Goal: Information Seeking & Learning: Learn about a topic

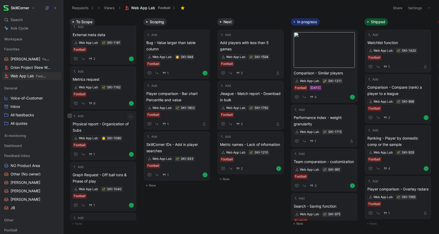
scroll to position [739, 0]
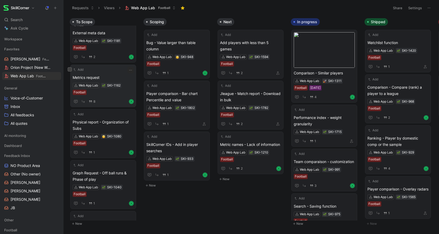
click at [102, 95] on div "Web App Lab SKI-1162 Football" at bounding box center [103, 89] width 61 height 12
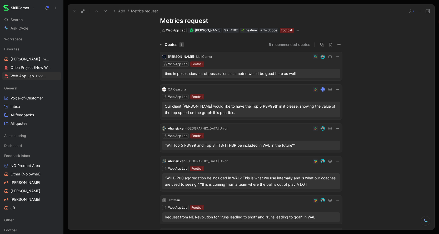
scroll to position [18, 0]
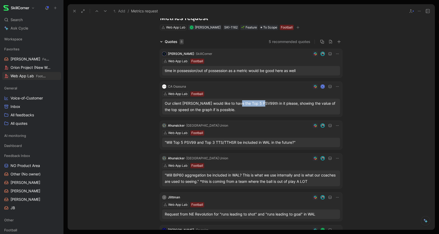
drag, startPoint x: 239, startPoint y: 104, endPoint x: 264, endPoint y: 104, distance: 25.3
click at [264, 104] on div "Our client [PERSON_NAME] would like to have the Top 5 PSV99th in it please, sho…" at bounding box center [251, 106] width 173 height 13
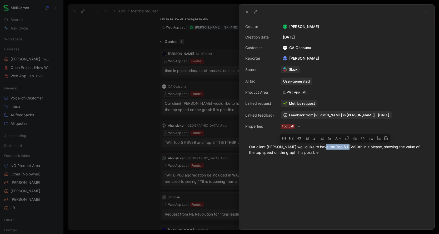
drag, startPoint x: 322, startPoint y: 147, endPoint x: 348, endPoint y: 147, distance: 25.5
click at [348, 147] on div "Our client [PERSON_NAME] would like to have the Top 5 PSV99th in it please, sho…" at bounding box center [337, 149] width 176 height 11
copy div "Top 5 PSV99th"
click at [129, 169] on div at bounding box center [219, 117] width 439 height 234
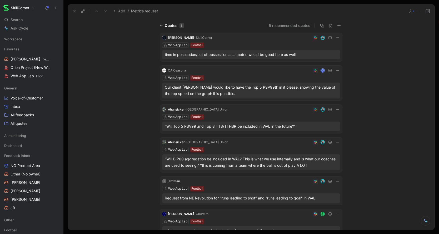
scroll to position [36, 0]
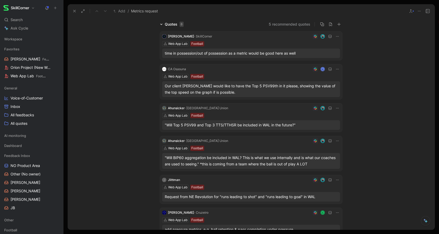
click at [210, 125] on div ""Will Top 5 PSV99 and Top 3 TTS/TTHSR be included in WAL in the future?"" at bounding box center [251, 125] width 173 height 6
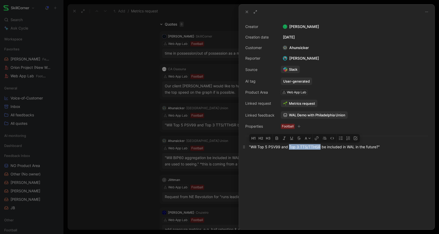
drag, startPoint x: 289, startPoint y: 147, endPoint x: 321, endPoint y: 148, distance: 31.6
click at [321, 148] on div ""Will Top 5 PSV99 and Top 3 TTS/TTHSR be included in WAL in the future?"" at bounding box center [337, 147] width 176 height 6
copy div "Top 3 TTS/TTHSR"
click at [126, 160] on div at bounding box center [219, 117] width 439 height 234
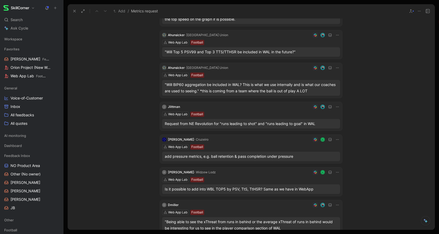
scroll to position [109, 0]
click at [234, 123] on div "Request from NE Revolution for "runs leading to shot" and "runs leading to goal…" at bounding box center [251, 123] width 173 height 6
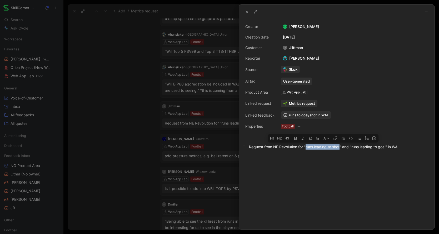
drag, startPoint x: 306, startPoint y: 147, endPoint x: 341, endPoint y: 148, distance: 34.8
click at [341, 148] on div "Request from NE Revolution for "runs leading to shot" and "runs leading to goal…" at bounding box center [337, 147] width 176 height 6
copy div "runs leading to shot"
drag, startPoint x: 352, startPoint y: 147, endPoint x: 386, endPoint y: 148, distance: 33.7
click at [386, 148] on div "Request from NE Revolution for "runs leading to shot" and "runs leading to goal…" at bounding box center [337, 147] width 176 height 6
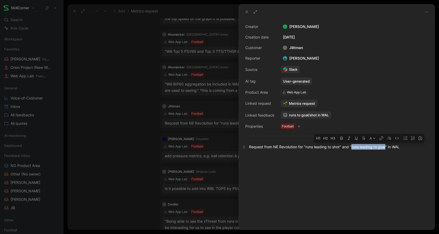
copy div "runs leading to goal"
click at [112, 171] on div at bounding box center [219, 117] width 439 height 234
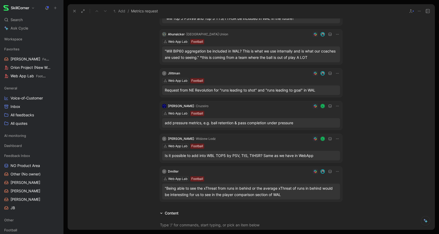
scroll to position [145, 0]
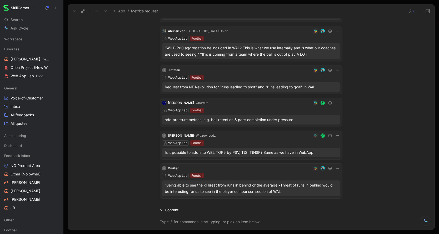
click at [196, 121] on div "add pressure metrics, e.g. ball retention & pass completion under pressure" at bounding box center [251, 119] width 173 height 6
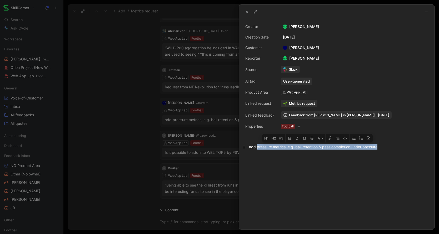
drag, startPoint x: 257, startPoint y: 147, endPoint x: 383, endPoint y: 146, distance: 125.6
click at [383, 146] on div "add pressure metrics, e.g. ball retention & pass completion under pressure" at bounding box center [337, 147] width 176 height 6
copy div "pressure metrics, [PERSON_NAME] retention & pass completion under pressure"
click at [121, 190] on div at bounding box center [219, 117] width 439 height 234
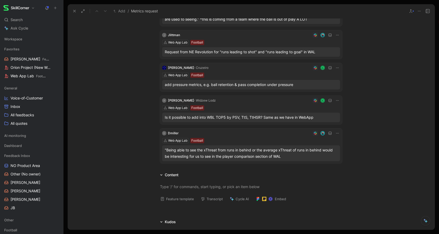
scroll to position [181, 0]
click at [225, 150] on div ""Being able to see the xThreat from runs in behind or the average xThreat of ru…" at bounding box center [251, 152] width 173 height 13
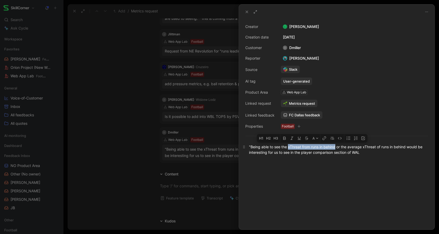
drag, startPoint x: 289, startPoint y: 147, endPoint x: 336, endPoint y: 147, distance: 46.9
click at [336, 147] on div ""Being able to see the xThreat from runs in behind or the average xThreat of ru…" at bounding box center [337, 149] width 176 height 11
copy div "xThreat from runs in behind"
click at [289, 147] on div ""Being able to see the xThreat from runs in behind or the average xThreat of ru…" at bounding box center [337, 149] width 176 height 11
drag, startPoint x: 289, startPoint y: 147, endPoint x: 402, endPoint y: 145, distance: 112.7
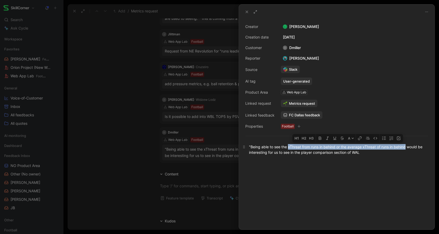
click at [402, 145] on div ""Being able to see the xThreat from runs in behind or the average xThreat of ru…" at bounding box center [337, 149] width 176 height 11
copy div "xThreat from runs in behind or the average xThreat of runs in behind"
click at [273, 154] on div ""Being able to see the xThreat from runs in behind or the average xThreat of ru…" at bounding box center [337, 149] width 176 height 11
click at [114, 163] on div at bounding box center [219, 117] width 439 height 234
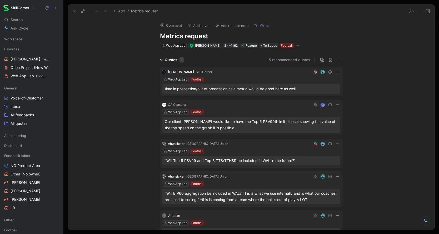
click at [73, 10] on icon at bounding box center [74, 11] width 4 height 4
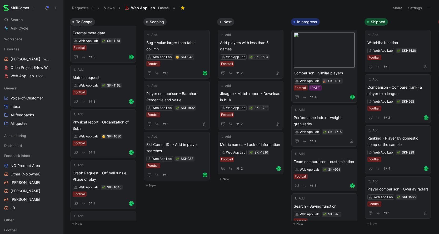
click at [145, 9] on span "Web App Lab" at bounding box center [143, 7] width 24 height 5
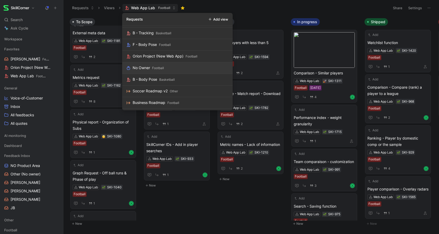
scroll to position [267, 0]
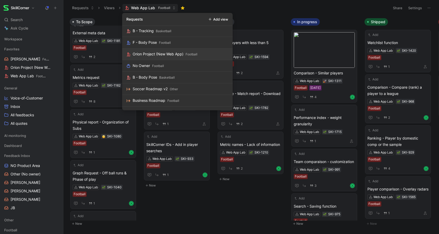
click at [161, 52] on div "Orion Project (New Web App)" at bounding box center [158, 54] width 51 height 6
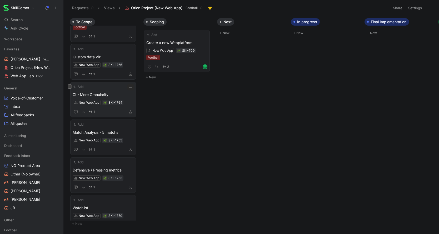
scroll to position [285, 0]
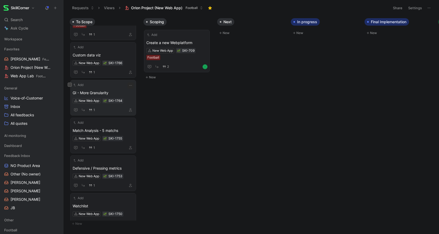
click at [112, 91] on span "GI - More Granularity" at bounding box center [103, 93] width 61 height 6
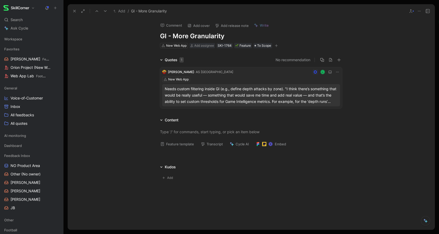
click at [227, 94] on div "Needs custom filtering inside GI (e.g., define depth attacks by zone). "I think…" at bounding box center [251, 95] width 173 height 19
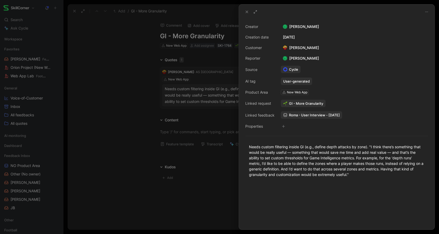
click at [97, 66] on div at bounding box center [219, 117] width 439 height 234
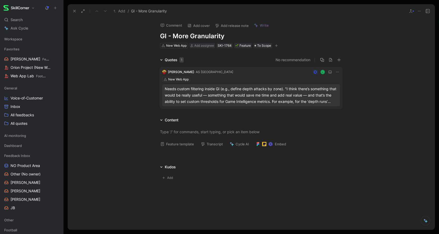
click at [72, 12] on icon at bounding box center [74, 11] width 4 height 4
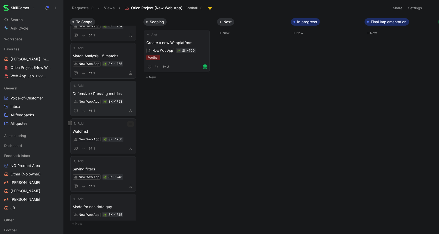
scroll to position [361, 0]
click at [117, 94] on span "Defensive / Pressing metrics" at bounding box center [103, 93] width 61 height 6
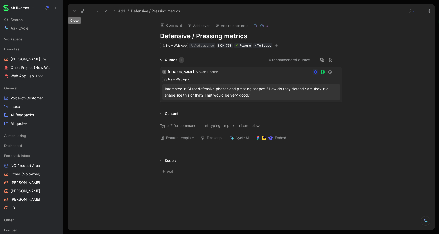
click at [72, 11] on button at bounding box center [74, 10] width 7 height 7
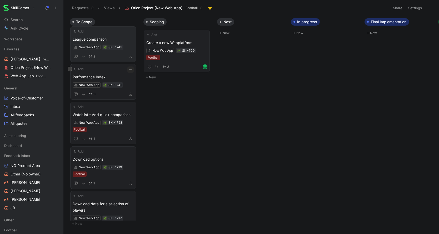
scroll to position [526, 0]
click at [114, 57] on div "2" at bounding box center [103, 55] width 61 height 7
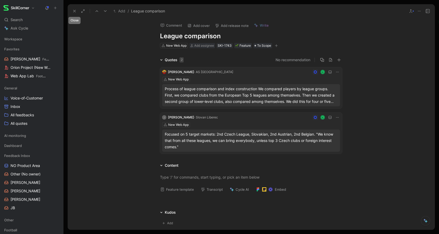
click at [74, 12] on icon at bounding box center [74, 11] width 4 height 4
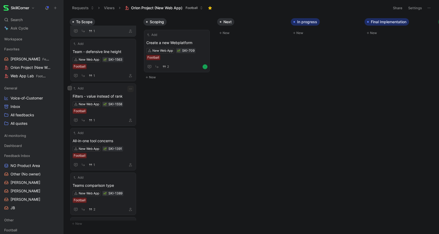
scroll to position [786, 0]
click at [115, 73] on div "1" at bounding box center [103, 74] width 61 height 7
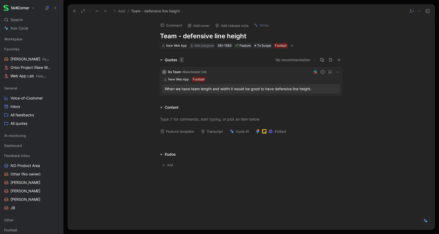
drag, startPoint x: 312, startPoint y: 89, endPoint x: 275, endPoint y: 90, distance: 36.6
click at [275, 90] on div "When we have team length and width it would be good to have defensive line heig…" at bounding box center [251, 89] width 173 height 6
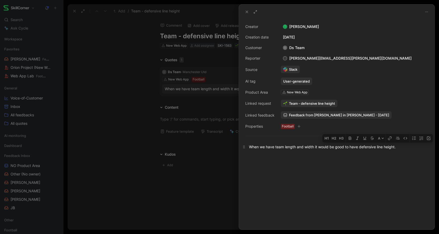
drag, startPoint x: 360, startPoint y: 148, endPoint x: 396, endPoint y: 148, distance: 35.6
click at [396, 148] on div "When we have team length and width it would be good to have defensive line heig…" at bounding box center [337, 147] width 176 height 6
copy div "defensive line height"
click at [103, 156] on div at bounding box center [219, 117] width 439 height 234
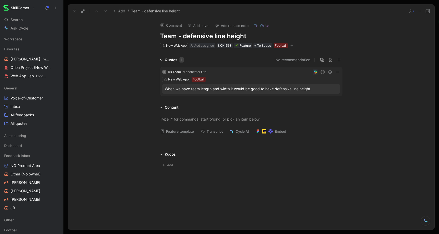
click at [201, 89] on div "When we have team length and width it would be good to have defensive line heig…" at bounding box center [251, 89] width 173 height 6
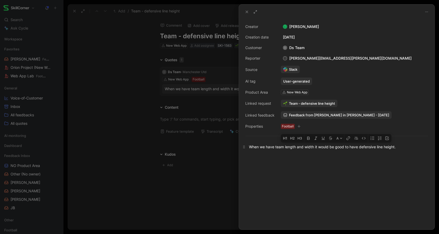
drag, startPoint x: 276, startPoint y: 147, endPoint x: 403, endPoint y: 147, distance: 127.2
click at [403, 147] on div "When we have team length and width it would be good to have defensive line heig…" at bounding box center [337, 147] width 176 height 6
copy div "team length and width it would be good to have defensive line height."
click at [123, 178] on div at bounding box center [219, 117] width 439 height 234
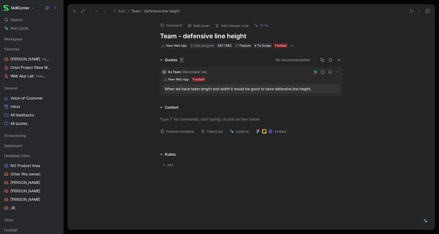
click at [74, 8] on button at bounding box center [74, 10] width 7 height 7
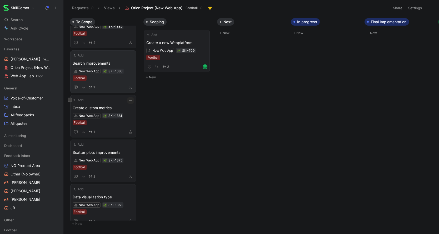
scroll to position [870, 0]
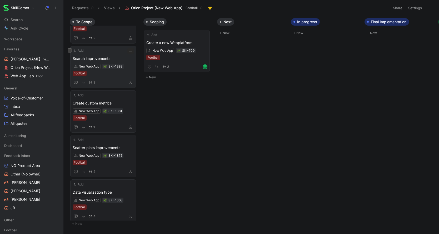
click at [116, 80] on div "1" at bounding box center [103, 82] width 61 height 7
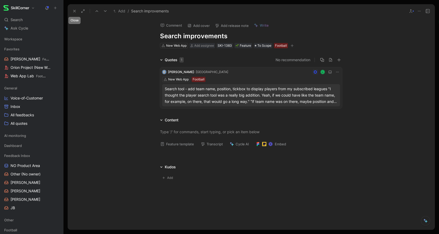
click at [74, 12] on icon at bounding box center [74, 11] width 4 height 4
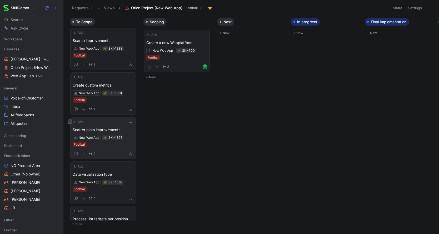
scroll to position [893, 0]
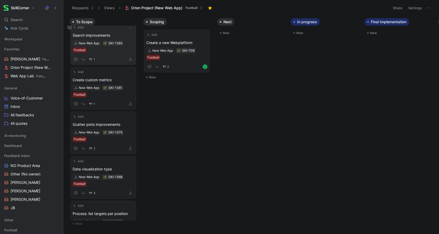
click at [115, 32] on span "Search improvements" at bounding box center [103, 35] width 61 height 6
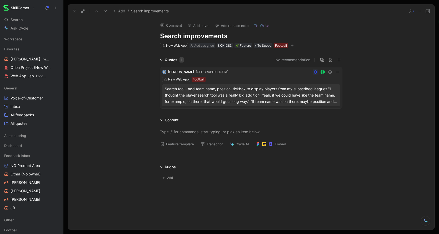
click at [241, 102] on div "Search tool - add team name, position, tickbox to display players from my subsc…" at bounding box center [251, 95] width 173 height 19
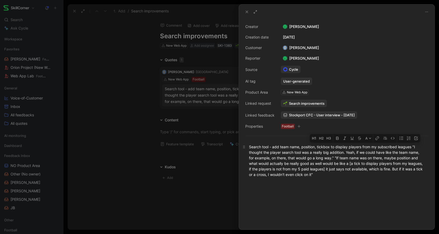
drag, startPoint x: 317, startPoint y: 147, endPoint x: 413, endPoint y: 146, distance: 95.4
click at [413, 146] on div "Search tool - add team name, position, tickbox to display players from my subsc…" at bounding box center [337, 160] width 176 height 33
copy div "tickbox to display players from my subscribed leagues"
click at [179, 167] on div at bounding box center [219, 117] width 439 height 234
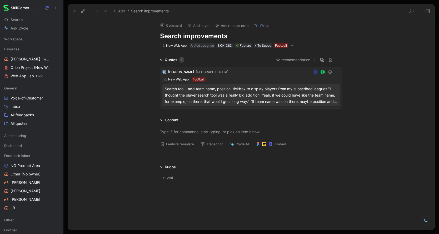
click at [77, 14] on button at bounding box center [74, 10] width 7 height 7
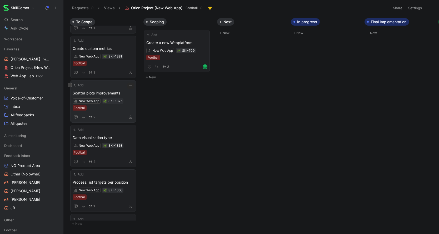
scroll to position [898, 0]
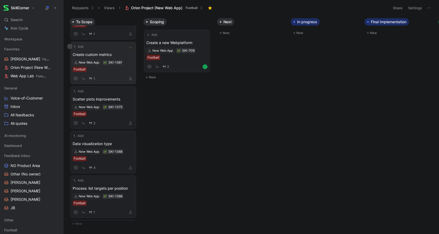
click at [116, 77] on div "1" at bounding box center [103, 78] width 61 height 7
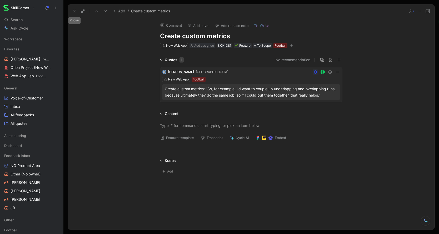
click at [74, 13] on button at bounding box center [74, 10] width 7 height 7
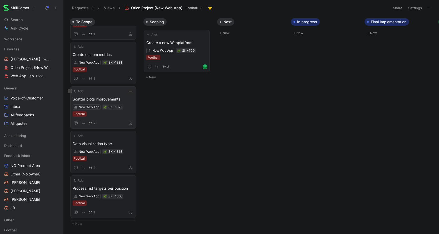
click at [129, 100] on span "Scatter plots improvements" at bounding box center [103, 99] width 61 height 6
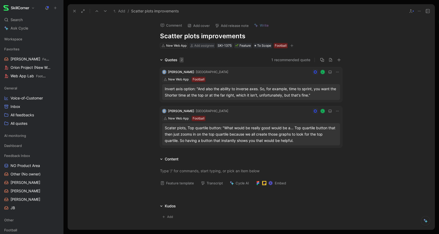
click at [73, 11] on icon at bounding box center [74, 11] width 4 height 4
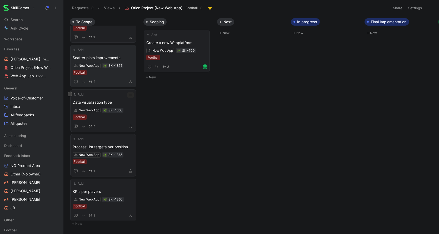
scroll to position [923, 0]
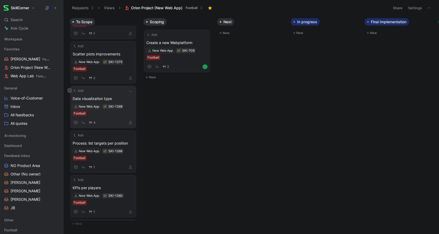
click at [124, 101] on span "Data visualization type" at bounding box center [103, 98] width 61 height 6
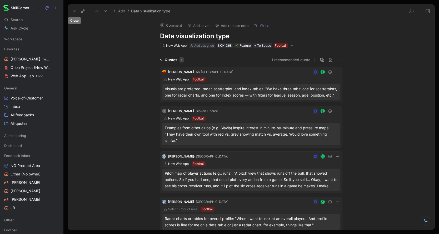
click at [73, 11] on icon at bounding box center [74, 11] width 4 height 4
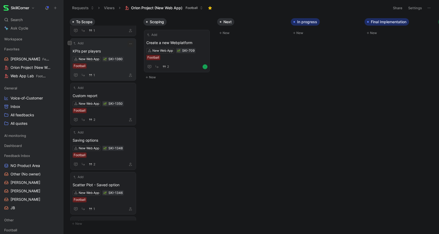
scroll to position [999, 0]
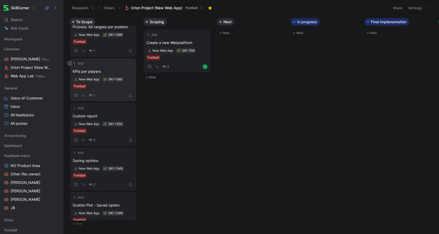
click at [114, 70] on span "KPIs per players" at bounding box center [103, 71] width 61 height 6
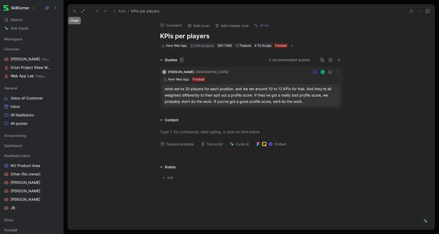
click at [73, 11] on icon at bounding box center [74, 11] width 4 height 4
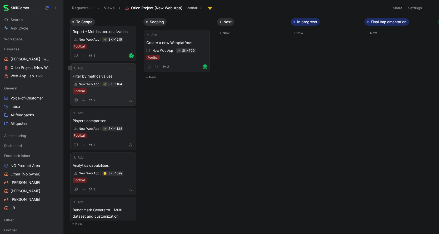
scroll to position [1117, 0]
click at [119, 100] on div "2" at bounding box center [103, 99] width 61 height 7
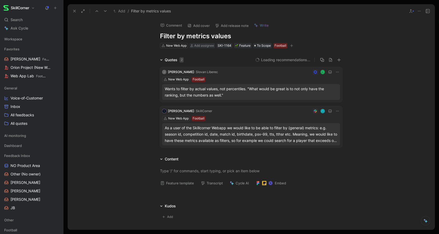
click at [74, 12] on use at bounding box center [74, 11] width 2 height 2
